Goal: Task Accomplishment & Management: Use online tool/utility

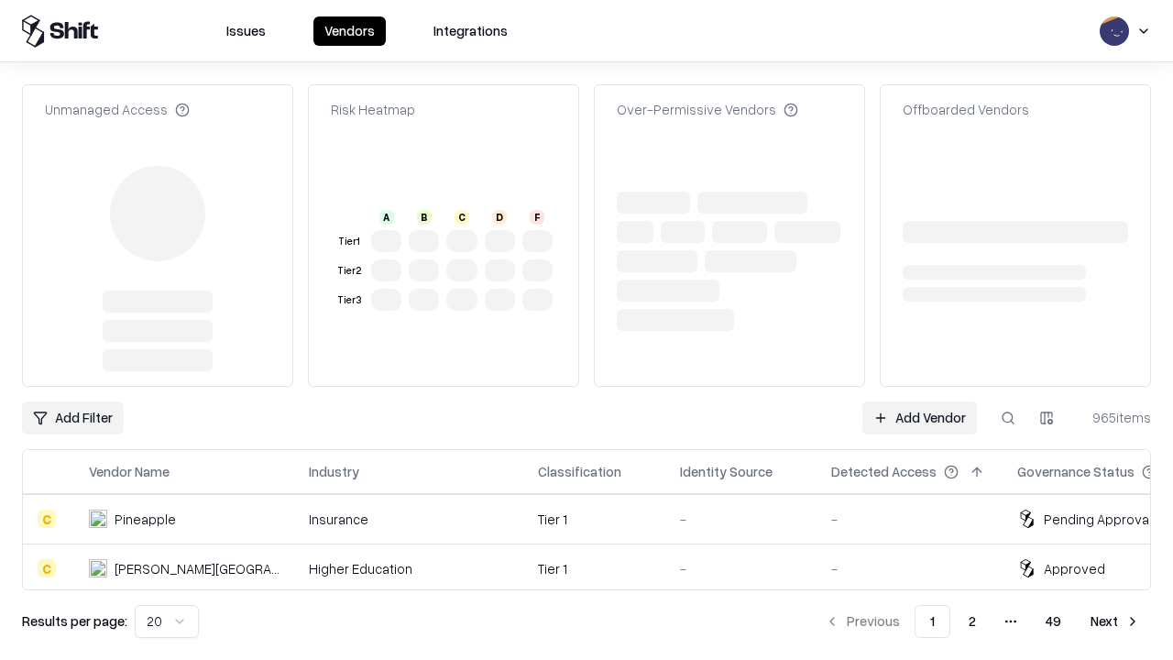
click at [919, 401] on link "Add Vendor" at bounding box center [919, 417] width 115 height 33
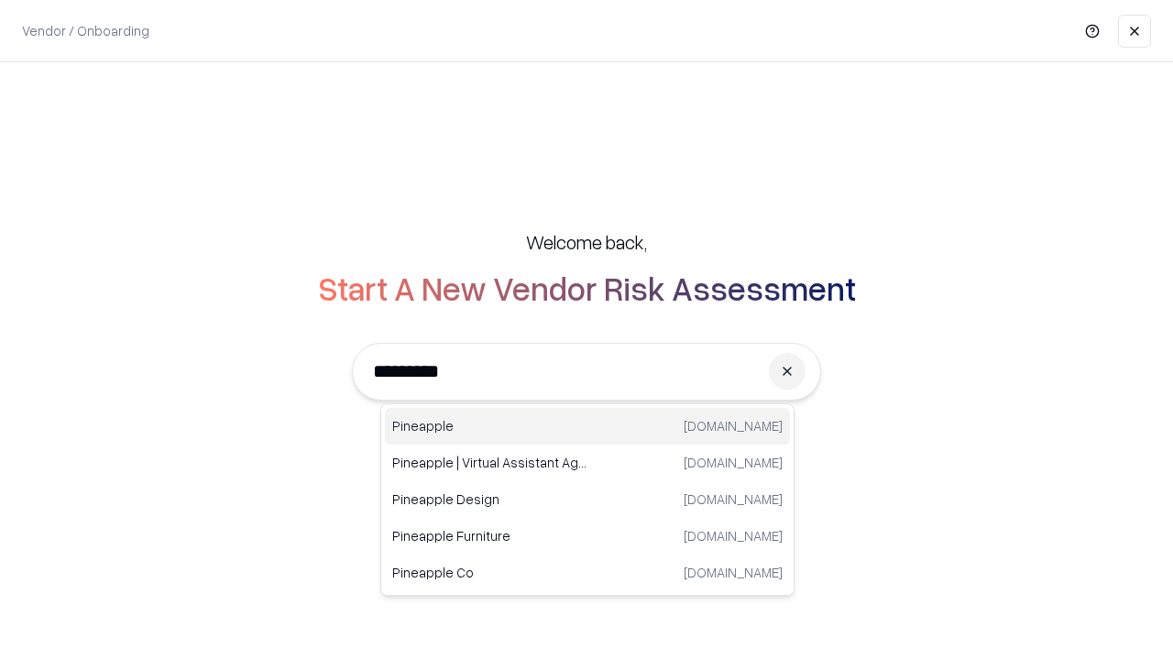
click at [587, 426] on div "Pineapple [DOMAIN_NAME]" at bounding box center [587, 426] width 405 height 37
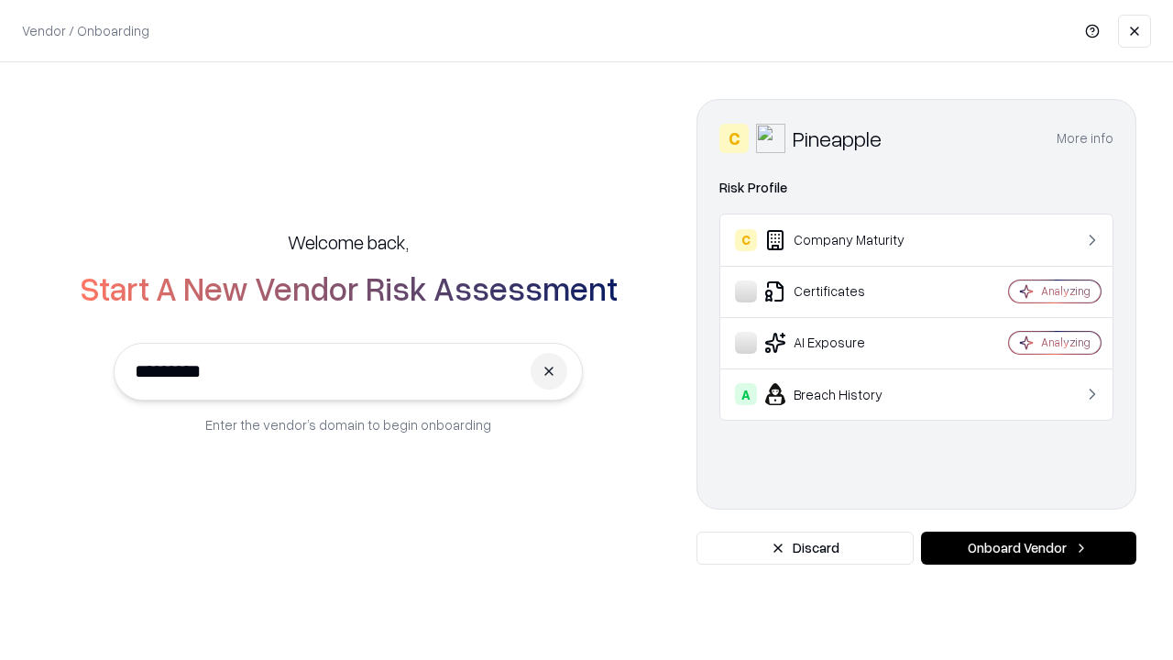
type input "*********"
click at [1028, 548] on button "Onboard Vendor" at bounding box center [1028, 547] width 215 height 33
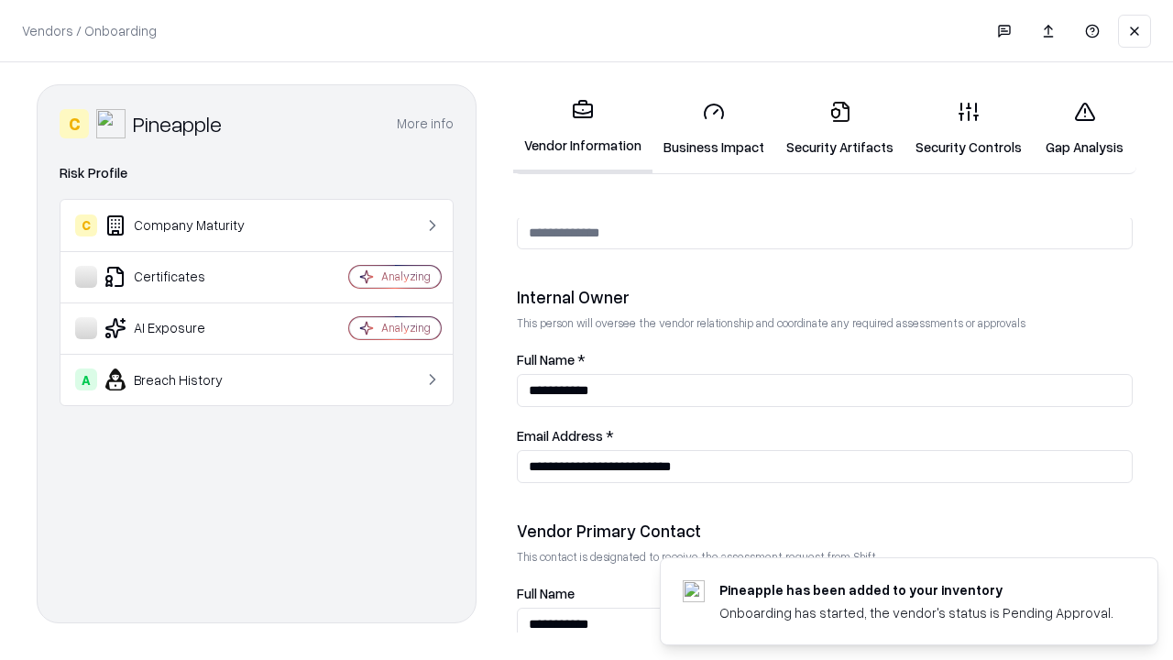
scroll to position [949, 0]
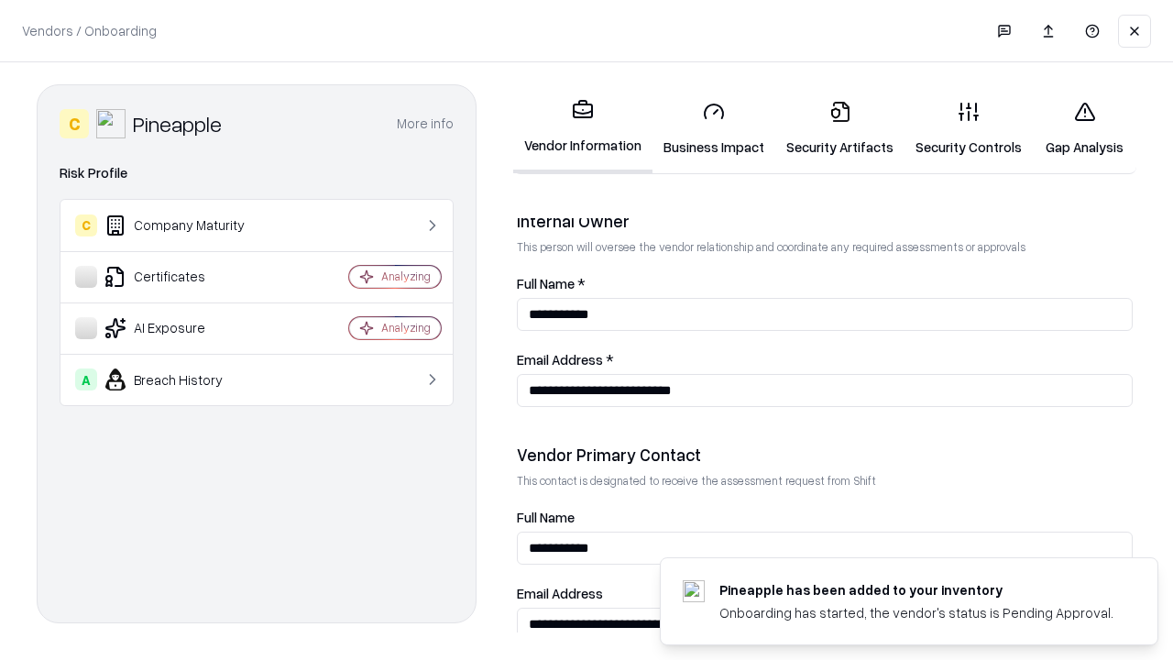
click at [714, 128] on link "Business Impact" at bounding box center [713, 128] width 123 height 85
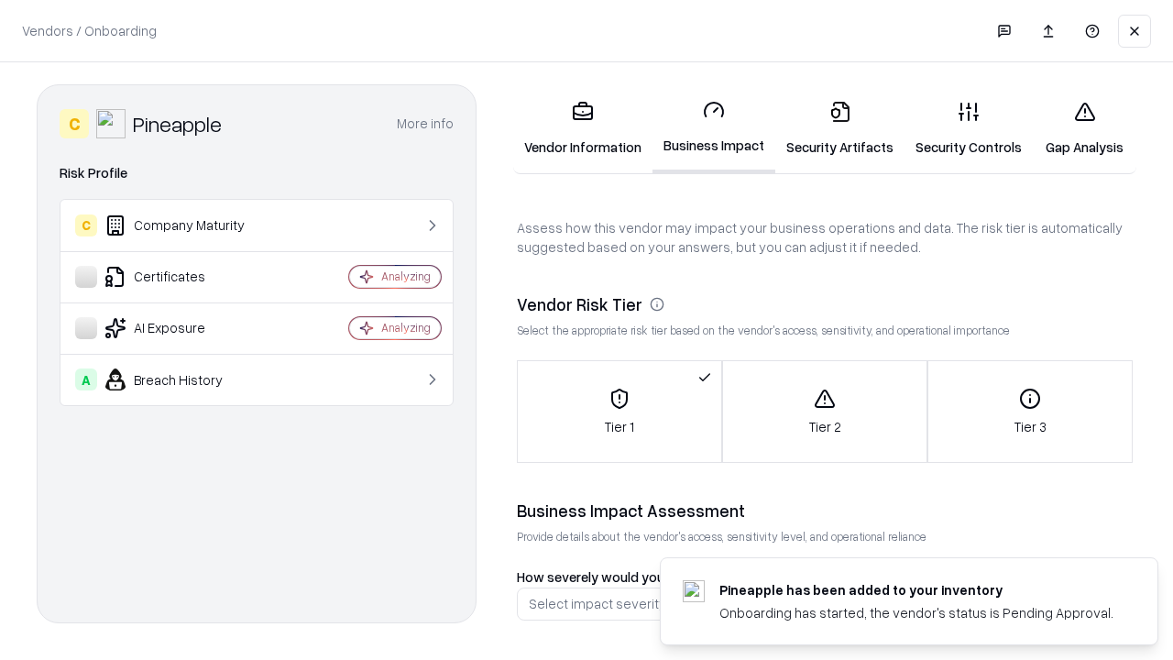
click at [1084, 128] on link "Gap Analysis" at bounding box center [1085, 128] width 104 height 85
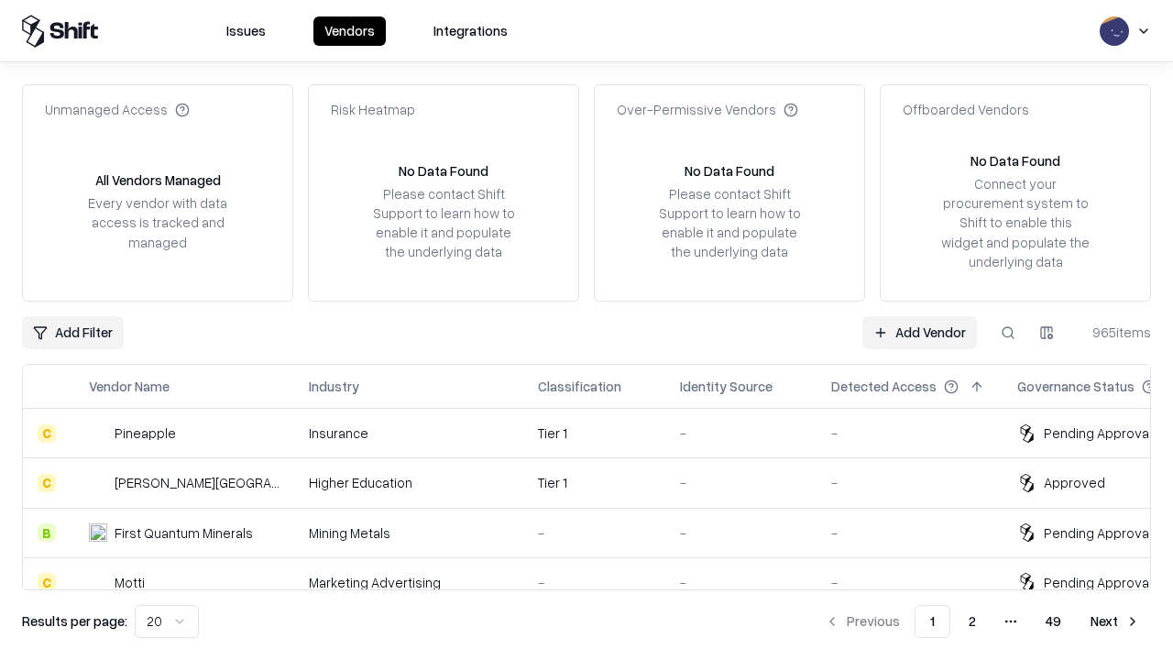
click at [919, 332] on link "Add Vendor" at bounding box center [919, 332] width 115 height 33
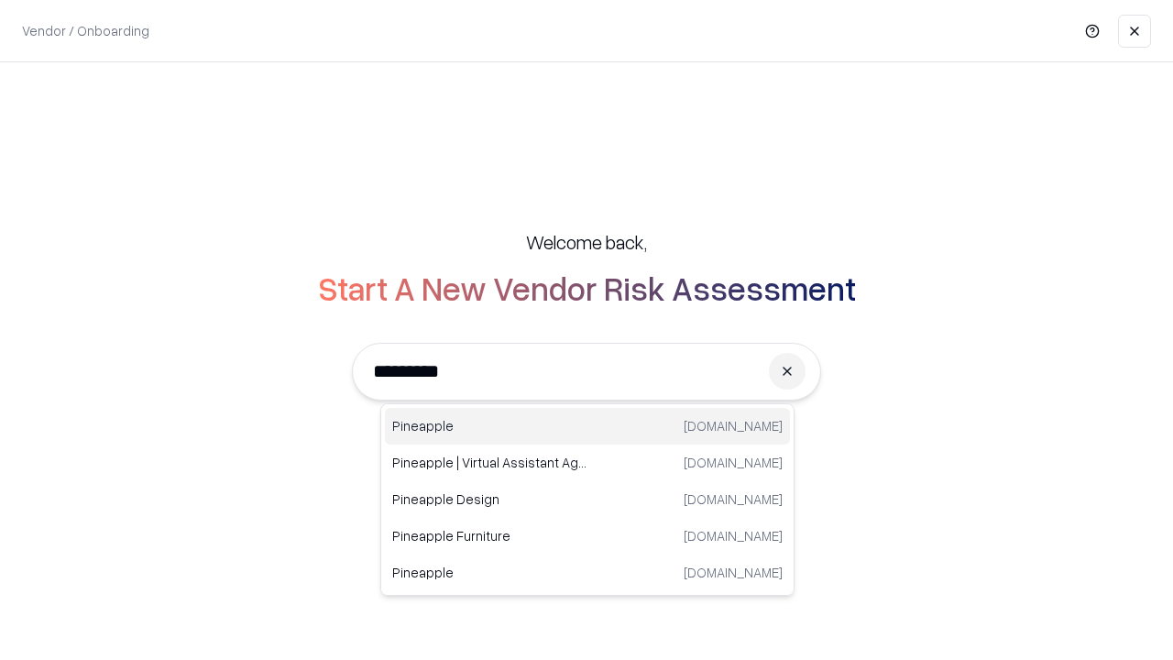
click at [587, 426] on div "Pineapple [DOMAIN_NAME]" at bounding box center [587, 426] width 405 height 37
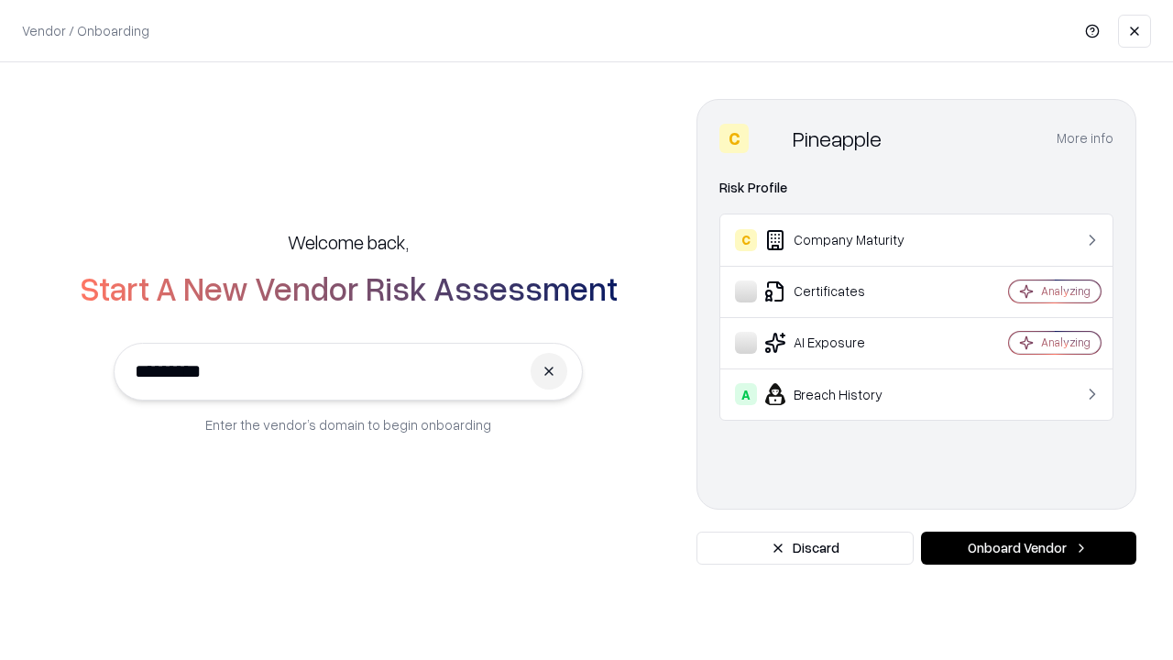
type input "*********"
click at [1028, 548] on button "Onboard Vendor" at bounding box center [1028, 547] width 215 height 33
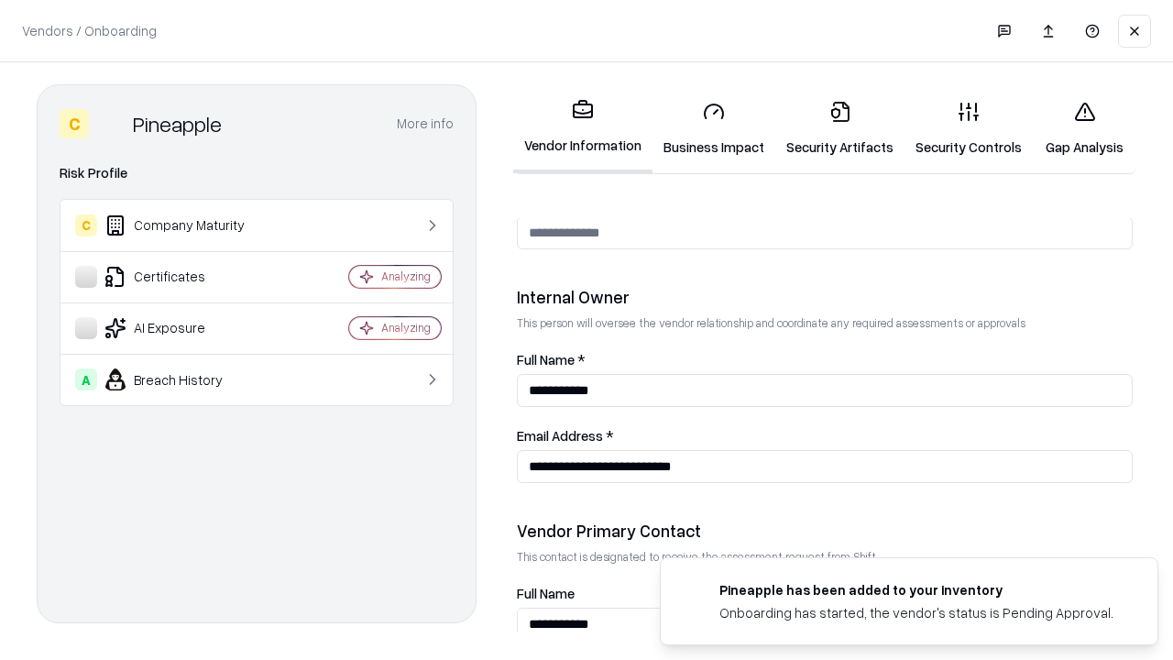
scroll to position [949, 0]
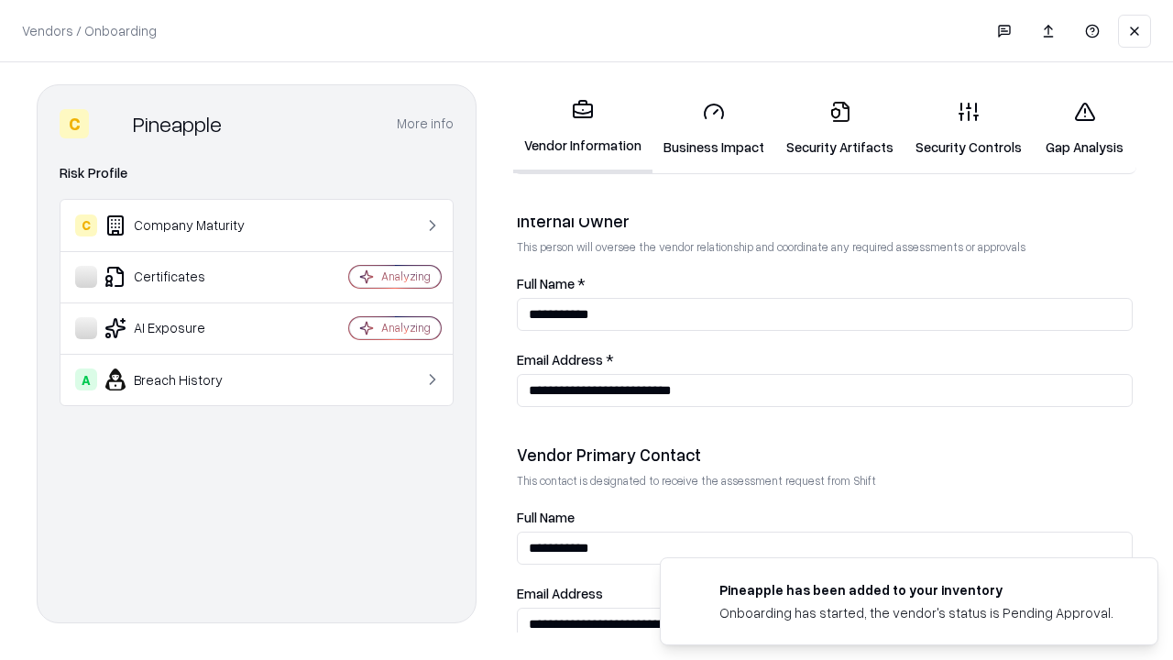
click at [1084, 128] on link "Gap Analysis" at bounding box center [1085, 128] width 104 height 85
